Goal: Information Seeking & Learning: Learn about a topic

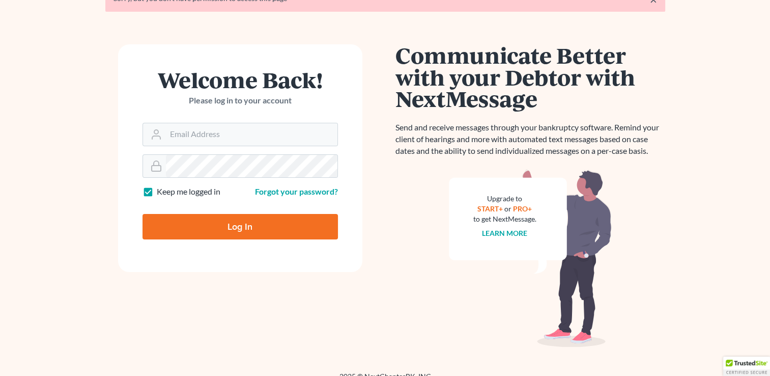
scroll to position [69, 0]
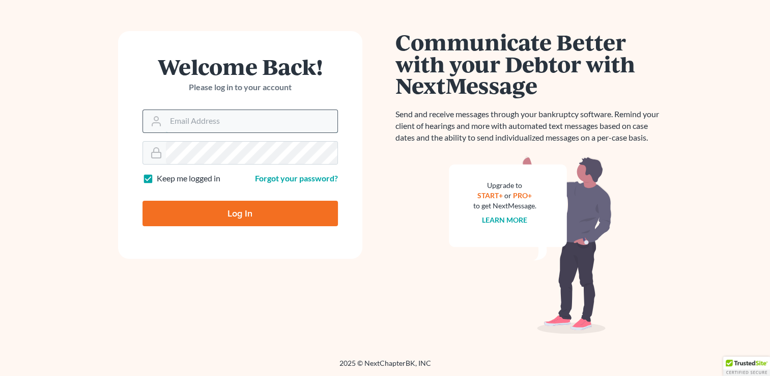
click at [253, 129] on input "Email Address" at bounding box center [252, 121] width 172 height 22
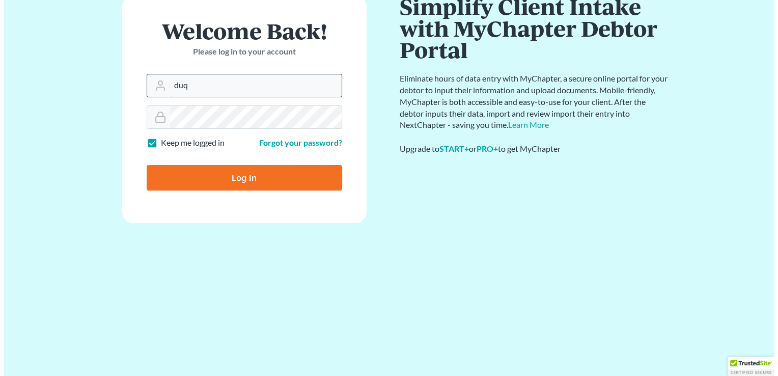
scroll to position [0, 0]
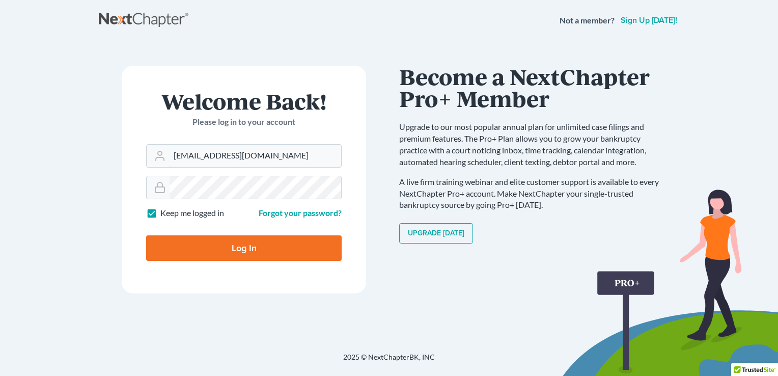
type input "duqdah@legislawyers.com"
click at [146, 235] on input "Log In" at bounding box center [243, 247] width 195 height 25
type input "Thinking..."
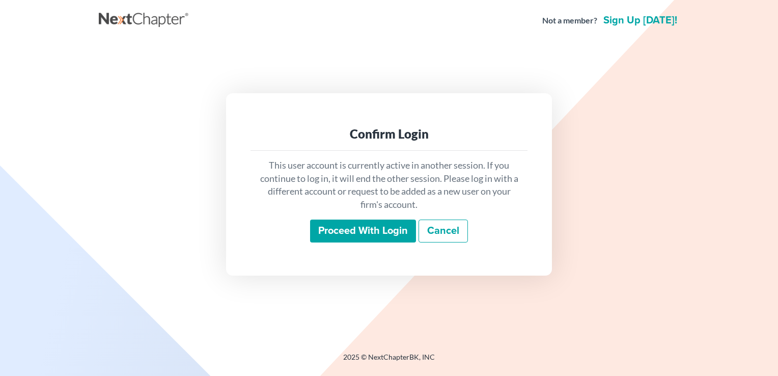
click at [387, 234] on input "Proceed with login" at bounding box center [363, 230] width 106 height 23
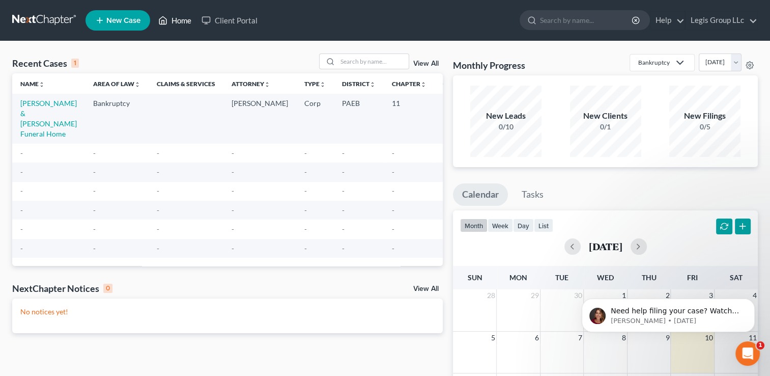
click at [169, 23] on link "Home" at bounding box center [174, 20] width 43 height 18
click at [222, 23] on link "Client Portal" at bounding box center [230, 20] width 66 height 18
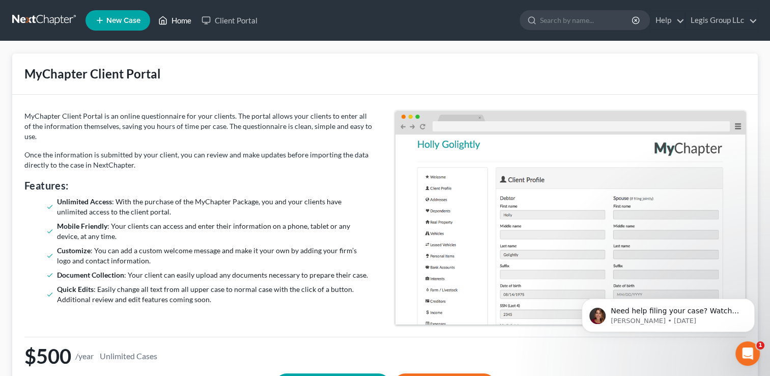
click at [178, 22] on link "Home" at bounding box center [174, 20] width 43 height 18
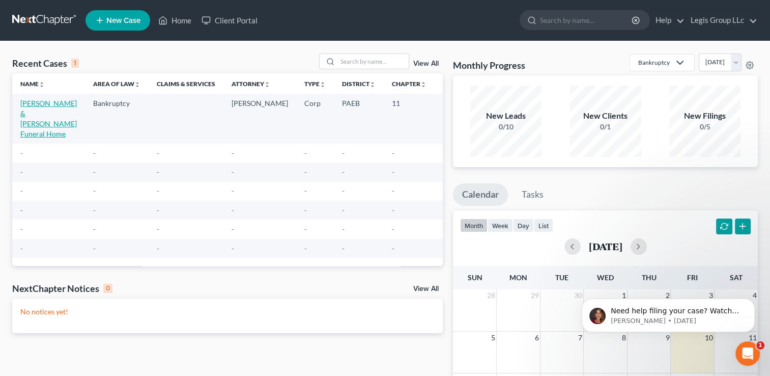
click at [33, 105] on link "[PERSON_NAME] & [PERSON_NAME] Funeral Home" at bounding box center [48, 118] width 57 height 39
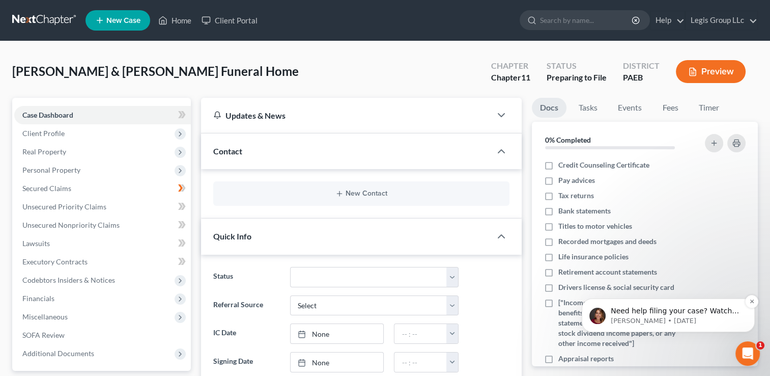
click at [654, 314] on span "Need help filing your case? Watch this video! Still need help? Here are two art…" at bounding box center [676, 340] width 131 height 69
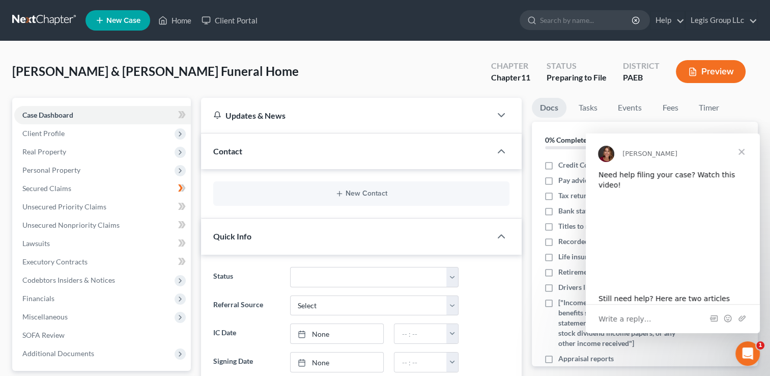
click at [37, 14] on link at bounding box center [44, 20] width 65 height 18
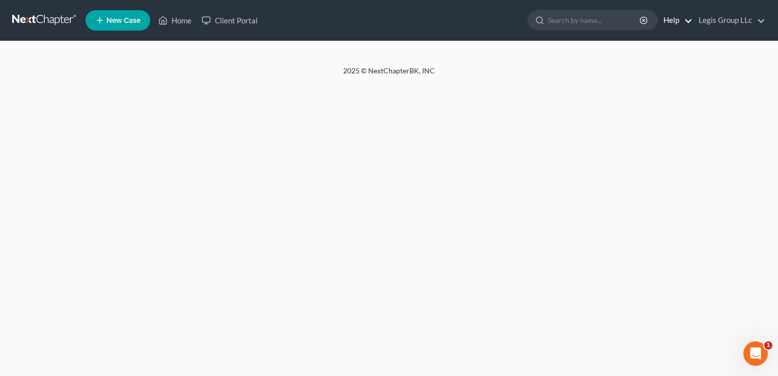
click at [691, 20] on link "Help" at bounding box center [675, 20] width 34 height 18
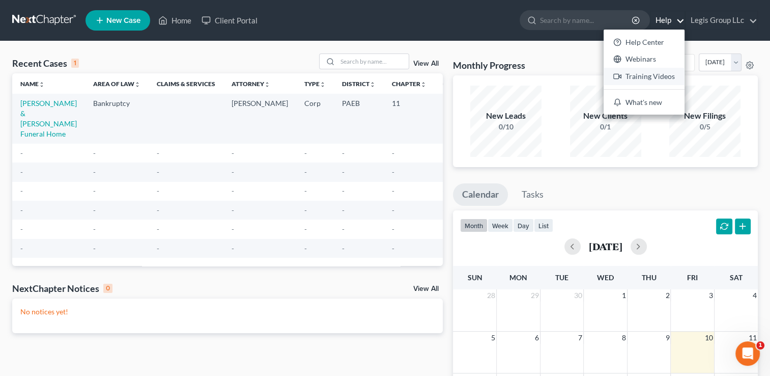
click at [669, 74] on link "Training Videos" at bounding box center [644, 76] width 81 height 17
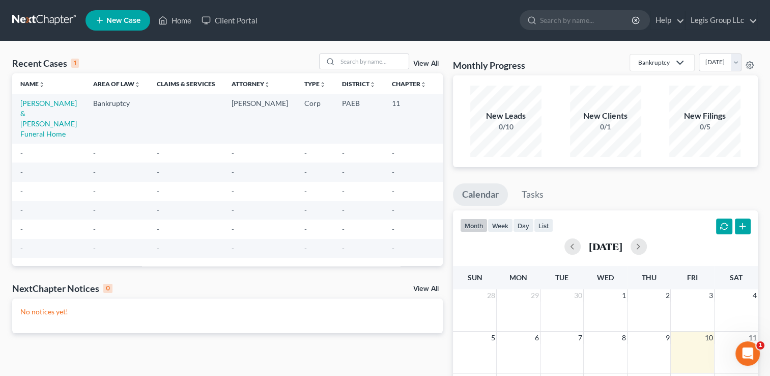
click at [57, 23] on link at bounding box center [44, 20] width 65 height 18
